Goal: Task Accomplishment & Management: Manage account settings

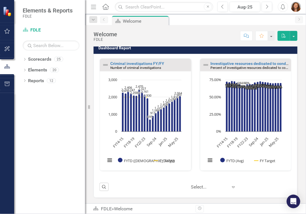
scroll to position [1, 0]
click at [25, 61] on icon "Dropdown" at bounding box center [25, 60] width 4 height 3
click at [25, 61] on div "Dropdown" at bounding box center [25, 60] width 4 height 5
click at [25, 61] on icon "Dropdown" at bounding box center [25, 60] width 4 height 3
click at [25, 61] on div "Dropdown" at bounding box center [25, 60] width 4 height 5
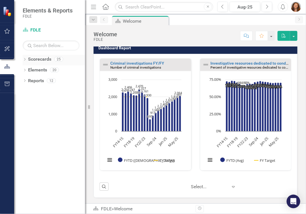
click at [25, 61] on icon "Dropdown" at bounding box center [25, 60] width 4 height 3
click at [28, 70] on icon "Dropdown" at bounding box center [28, 69] width 4 height 3
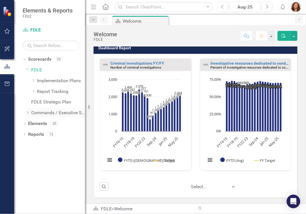
click at [28, 112] on icon "Dropdown" at bounding box center [28, 112] width 4 height 3
click at [34, 125] on icon "Dropdown" at bounding box center [33, 123] width 4 height 3
drag, startPoint x: 37, startPoint y: 131, endPoint x: 40, endPoint y: 134, distance: 4.6
click at [39, 133] on div "Dropdown Investigations" at bounding box center [61, 134] width 48 height 9
click at [40, 133] on icon "Dropdown" at bounding box center [39, 134] width 4 height 3
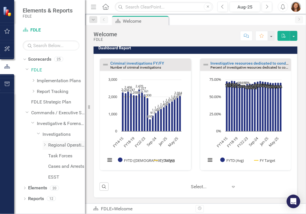
click at [44, 145] on icon "Dropdown" at bounding box center [45, 144] width 4 height 3
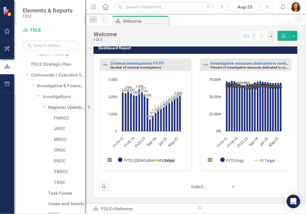
scroll to position [66, 0]
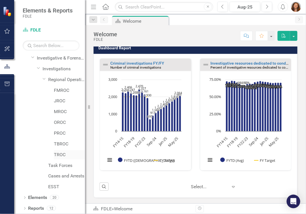
click at [61, 153] on link "TROC" at bounding box center [69, 155] width 31 height 7
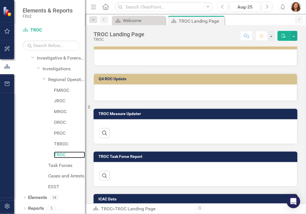
scroll to position [310, 0]
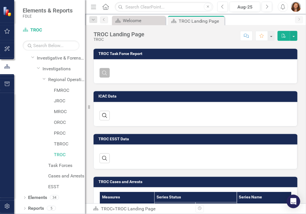
click at [106, 76] on icon "button" at bounding box center [104, 73] width 5 height 5
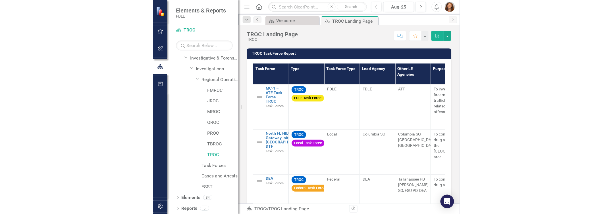
scroll to position [437, 0]
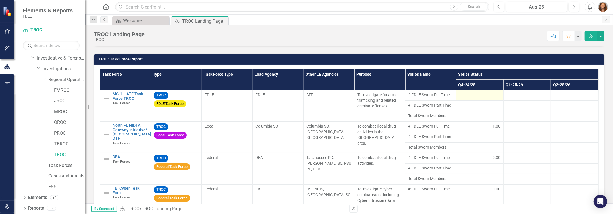
click at [306, 97] on div at bounding box center [479, 95] width 41 height 7
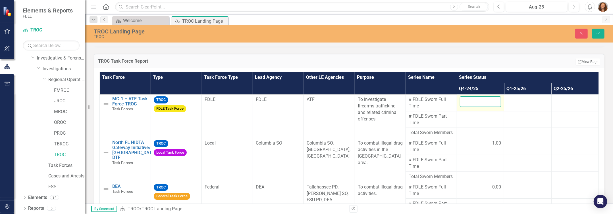
click at [306, 102] on input "number" at bounding box center [480, 102] width 41 height 11
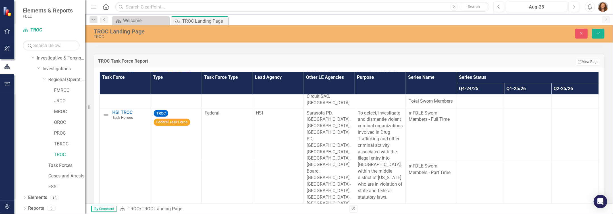
scroll to position [361, 0]
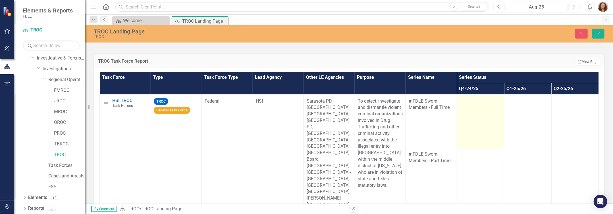
type input "1"
click at [306, 137] on td at bounding box center [480, 122] width 47 height 53
click at [306, 109] on input "number" at bounding box center [480, 103] width 41 height 11
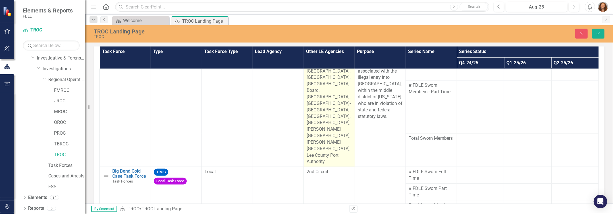
scroll to position [488, 0]
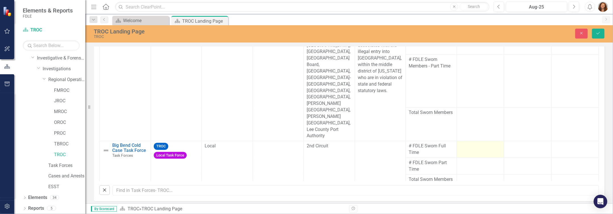
type input "1"
click at [306, 143] on div at bounding box center [480, 146] width 41 height 7
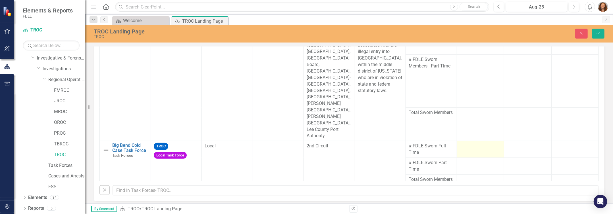
click at [306, 143] on div at bounding box center [480, 146] width 41 height 7
click at [306, 160] on div at bounding box center [480, 163] width 41 height 7
click at [306, 143] on td at bounding box center [480, 149] width 47 height 17
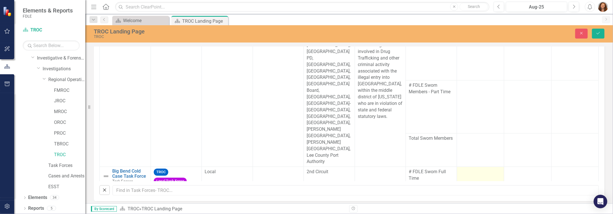
scroll to position [404, 0]
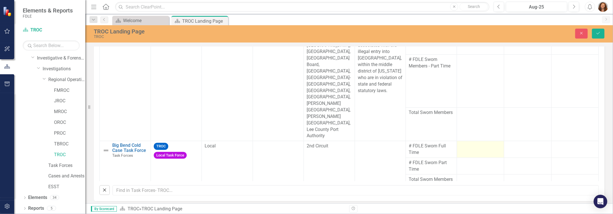
click at [306, 143] on div at bounding box center [480, 146] width 41 height 7
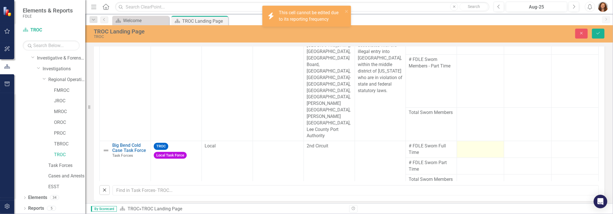
click at [306, 143] on div at bounding box center [480, 146] width 41 height 7
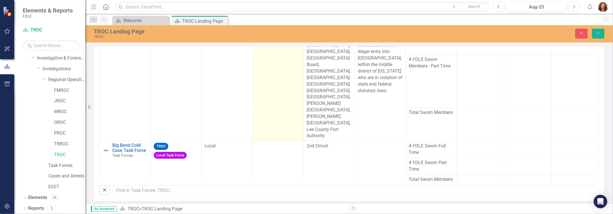
click at [291, 92] on td "HSI" at bounding box center [278, 71] width 51 height 140
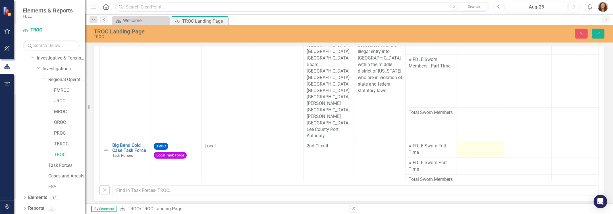
click at [306, 142] on td at bounding box center [480, 149] width 47 height 17
click at [306, 143] on div at bounding box center [480, 146] width 41 height 7
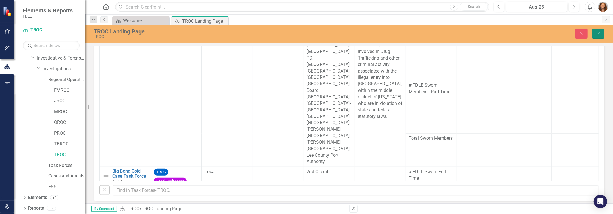
click at [306, 34] on icon "Save" at bounding box center [597, 33] width 5 height 4
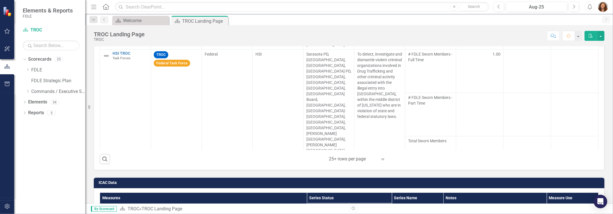
scroll to position [230, 0]
click at [306, 167] on div at bounding box center [479, 170] width 41 height 7
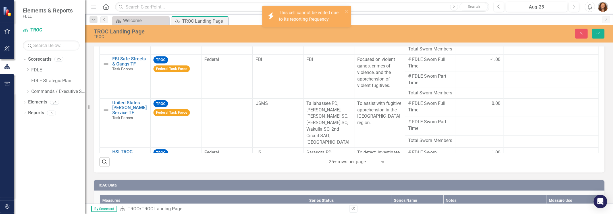
scroll to position [520, 0]
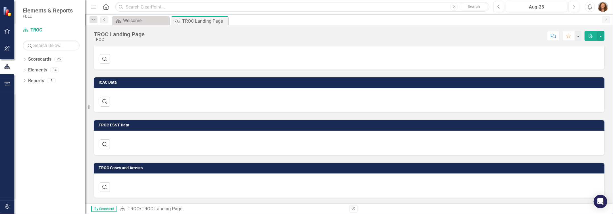
scroll to position [224, 0]
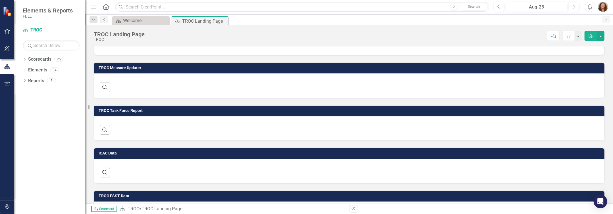
click at [136, 112] on h3 "TROC Task Force Report" at bounding box center [350, 111] width 503 height 4
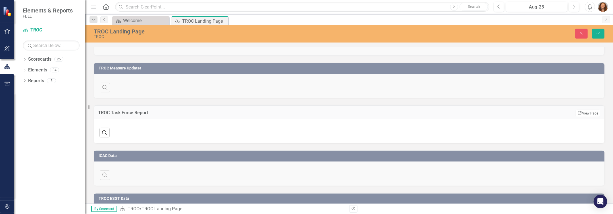
click at [112, 99] on div "TROC Measure Updater Search ‹ Previous › Next" at bounding box center [348, 77] width 519 height 43
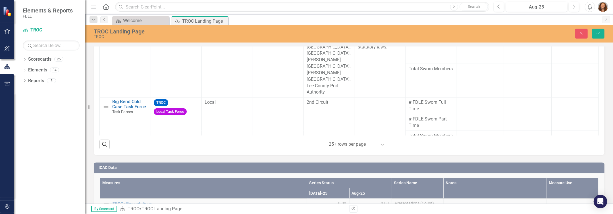
scroll to position [404, 0]
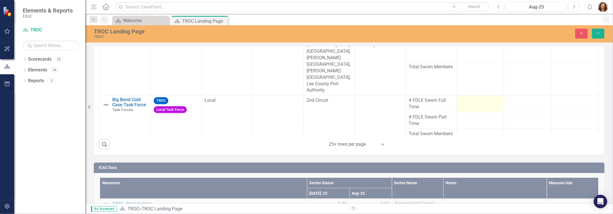
click at [478, 97] on div at bounding box center [480, 100] width 41 height 7
click at [478, 97] on input "number" at bounding box center [480, 102] width 41 height 11
type input "1"
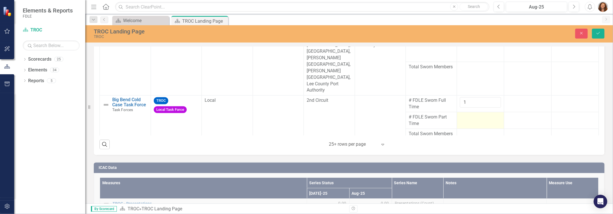
click at [478, 114] on div at bounding box center [480, 117] width 41 height 7
click at [596, 34] on icon "Save" at bounding box center [597, 33] width 5 height 4
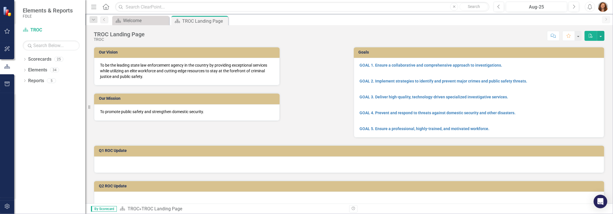
click at [319, 87] on div "Our Vision To be the leading state law enforcement agency in the country by pro…" at bounding box center [219, 80] width 260 height 82
